Goal: Task Accomplishment & Management: Manage account settings

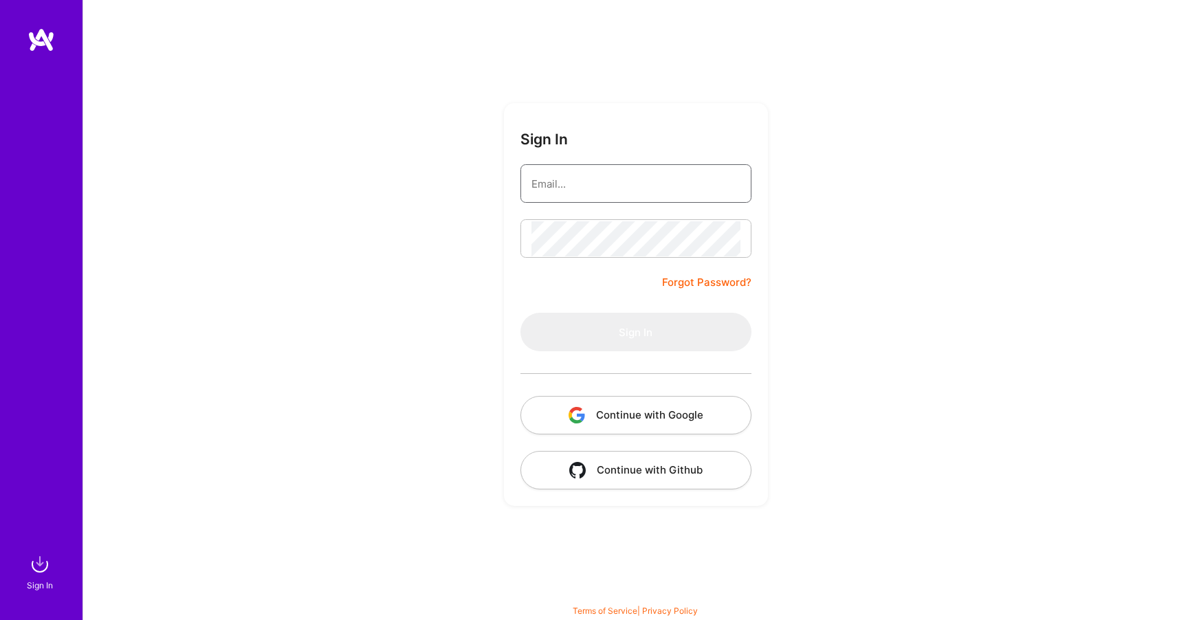
click at [617, 181] on input "email" at bounding box center [635, 183] width 209 height 35
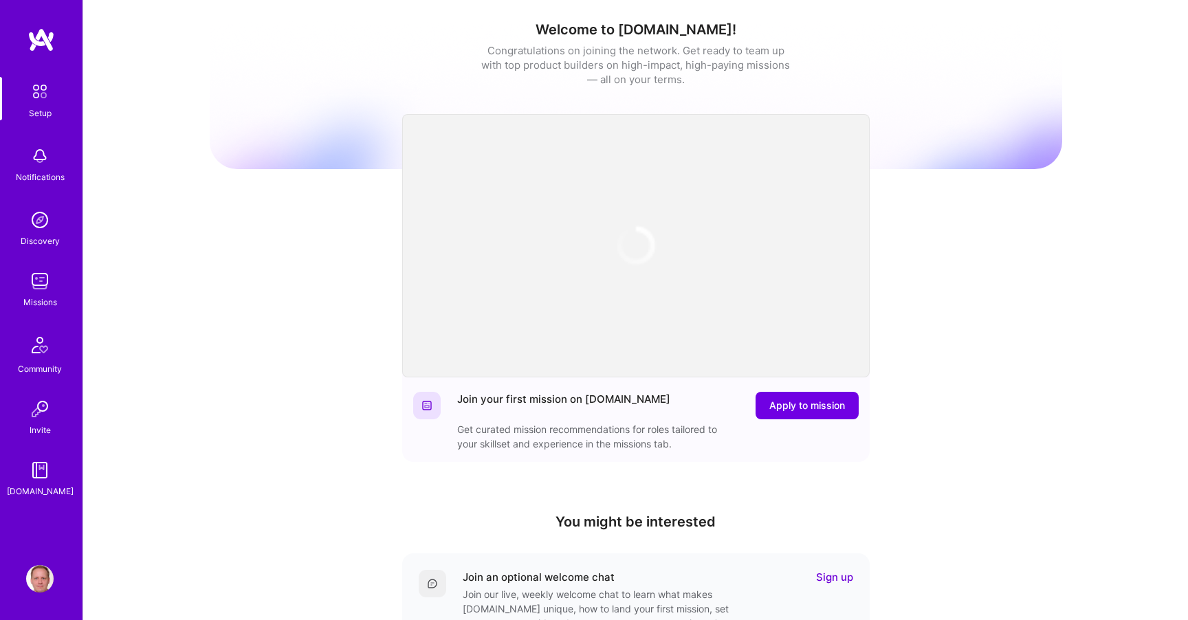
click at [197, 252] on div "Welcome to [DOMAIN_NAME]! Congratulations on joining the network. Get ready to …" at bounding box center [635, 452] width 1104 height 904
click at [39, 290] on img at bounding box center [39, 280] width 27 height 27
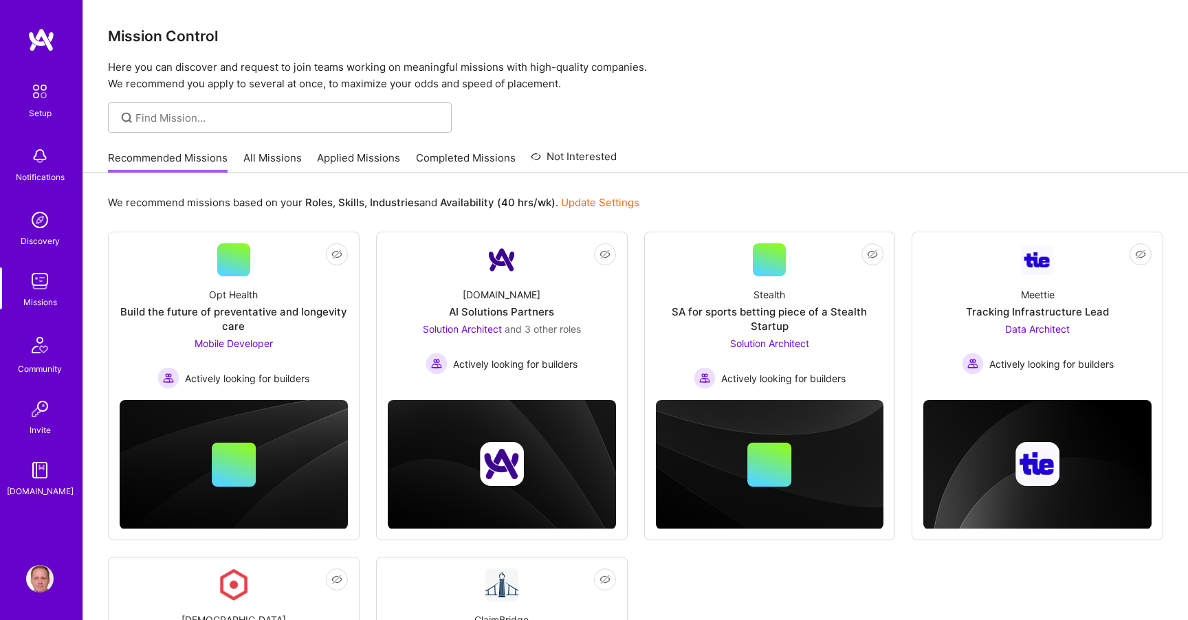
click at [344, 154] on link "Applied Missions" at bounding box center [358, 162] width 83 height 23
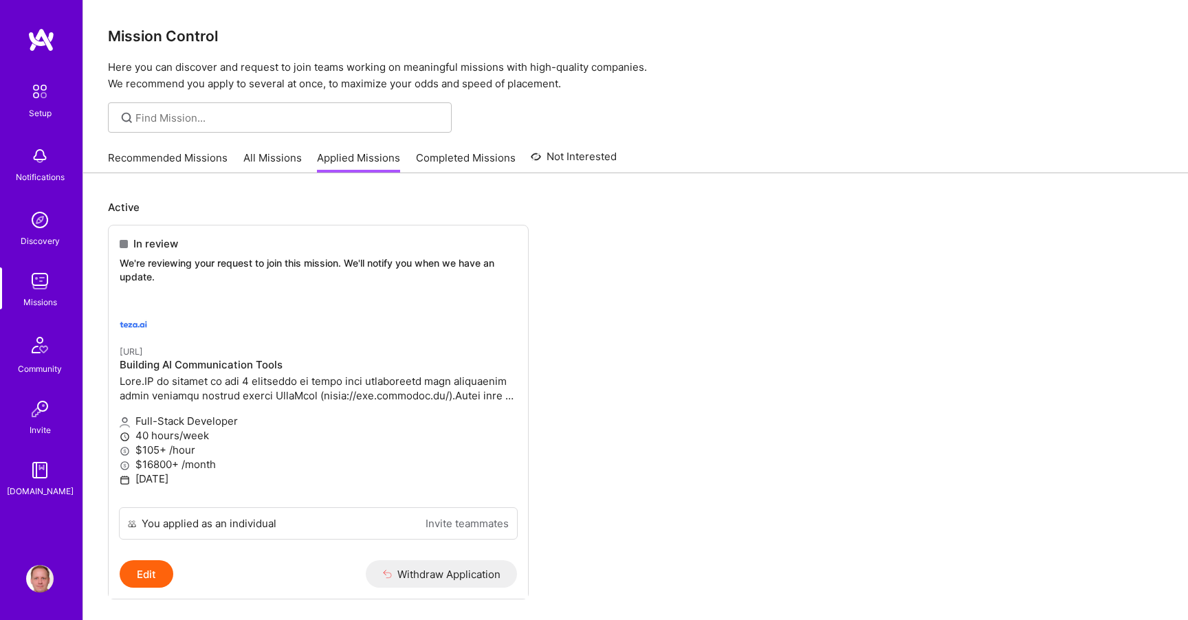
click at [593, 330] on ul "In review We're reviewing your request to join this mission. We'll notify you w…" at bounding box center [635, 433] width 1055 height 416
